Goal: Find contact information

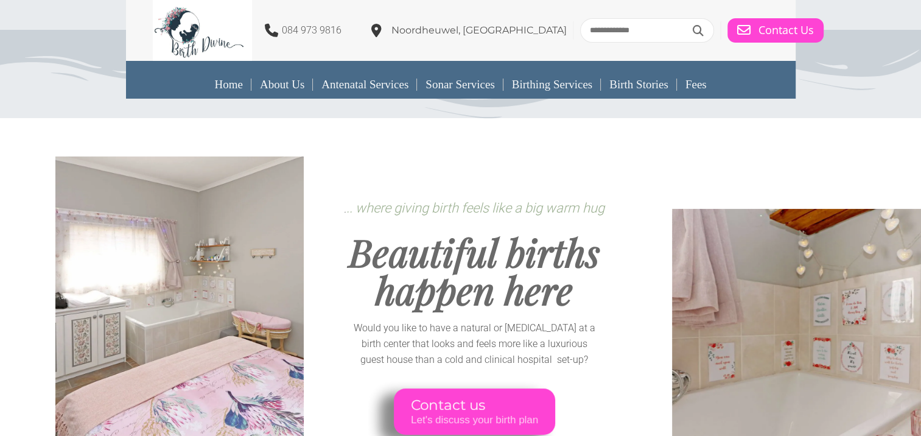
click at [409, 167] on div at bounding box center [475, 158] width 304 height 80
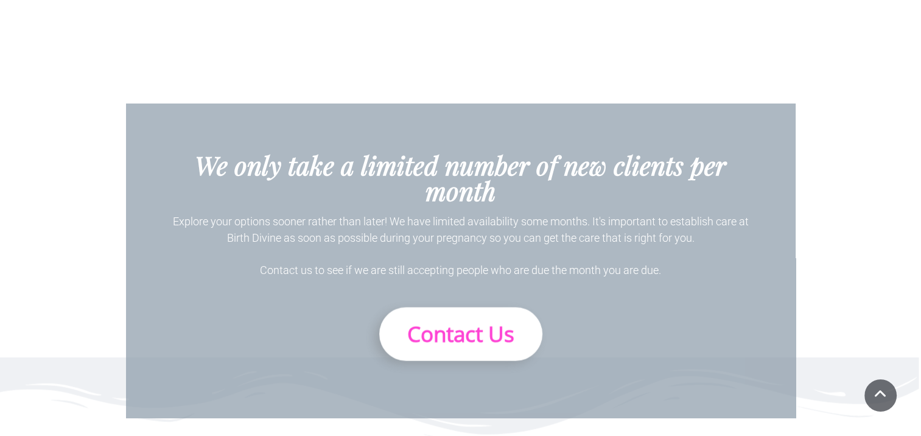
scroll to position [7061, 0]
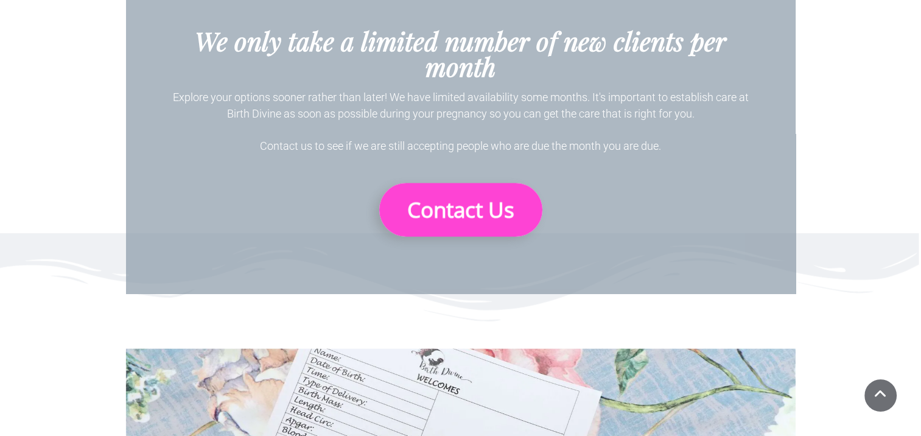
click at [424, 195] on span "Contact Us" at bounding box center [460, 209] width 107 height 29
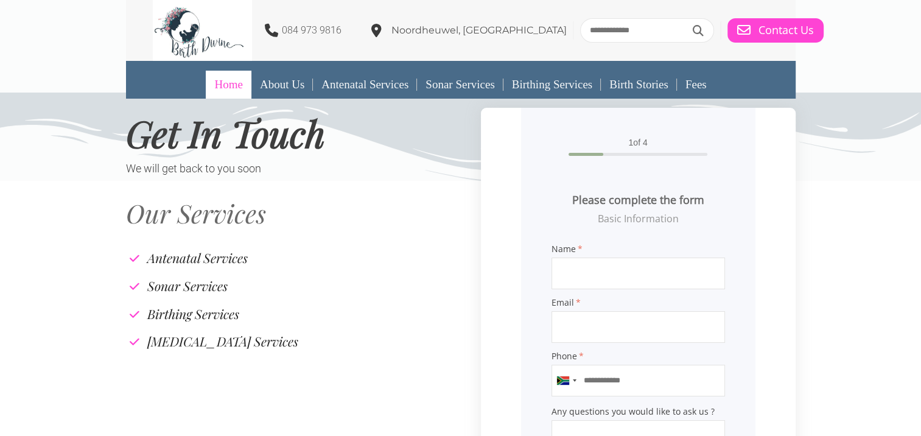
click at [219, 90] on link "Home" at bounding box center [228, 85] width 45 height 28
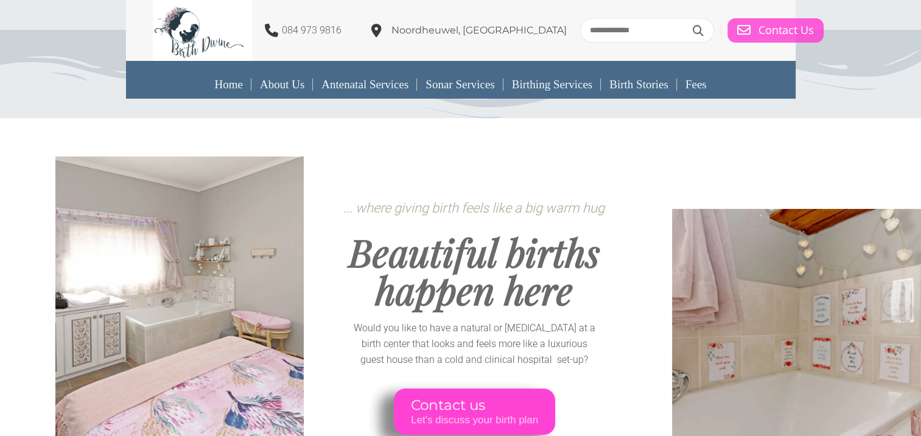
click at [758, 27] on span "Contact Us" at bounding box center [785, 30] width 55 height 13
